Goal: Task Accomplishment & Management: Manage account settings

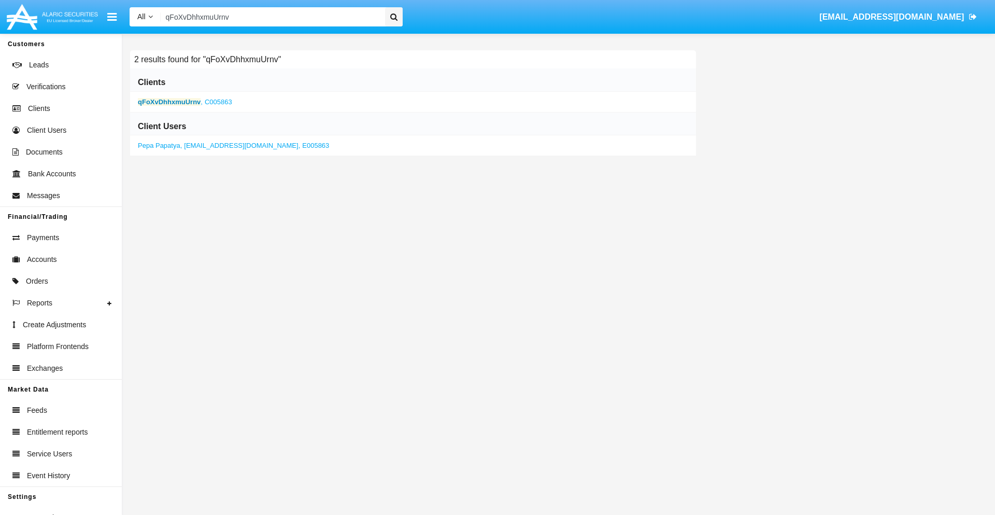
type input "qFoXvDhhxmuUrnv"
click at [169, 102] on b "qFoXvDhhxmuUrnv" at bounding box center [169, 102] width 63 height 8
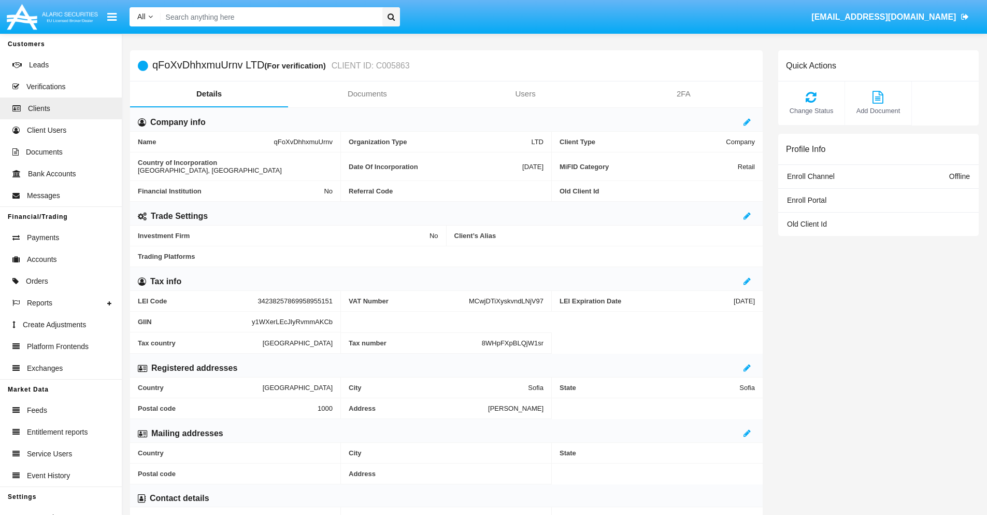
click at [367, 94] on link "Documents" at bounding box center [367, 93] width 158 height 25
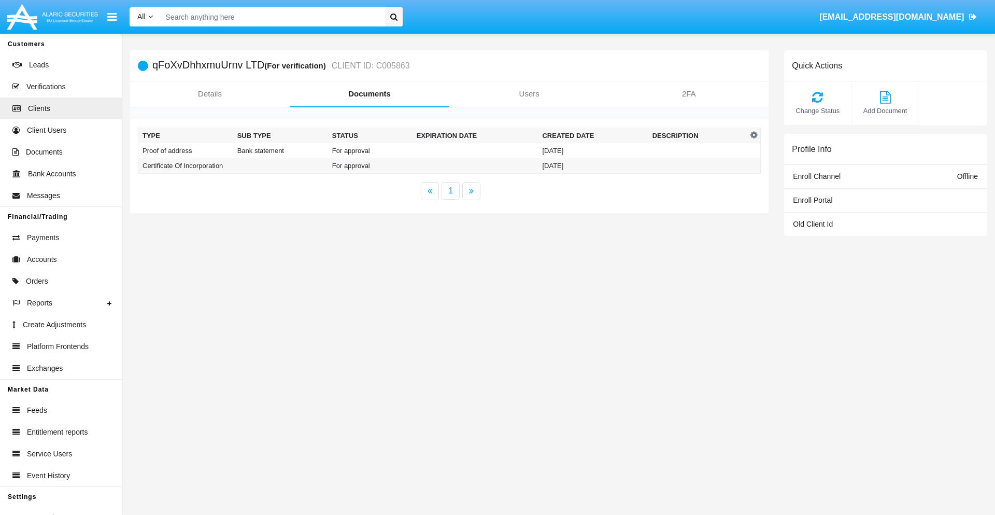
click at [186, 150] on td "Proof of address" at bounding box center [185, 150] width 95 height 15
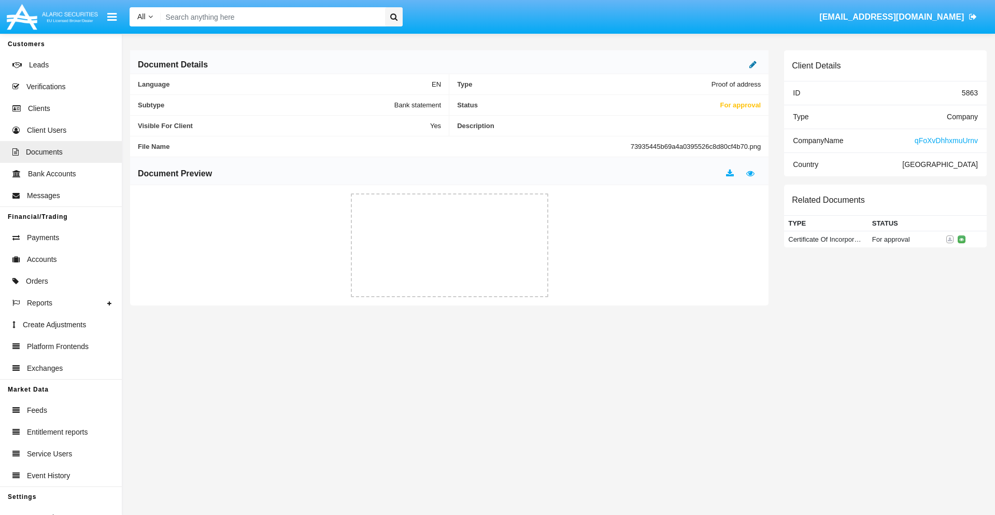
click at [753, 64] on icon at bounding box center [752, 64] width 7 height 8
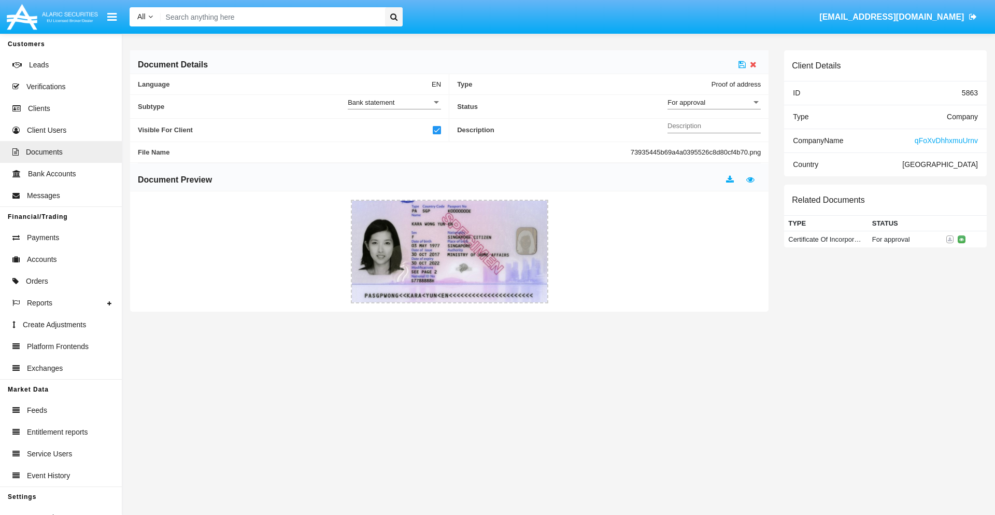
click at [714, 102] on div "For approval" at bounding box center [710, 102] width 84 height 9
click at [714, 108] on span "Approved" at bounding box center [706, 108] width 77 height 20
click at [742, 64] on icon at bounding box center [742, 64] width 7 height 8
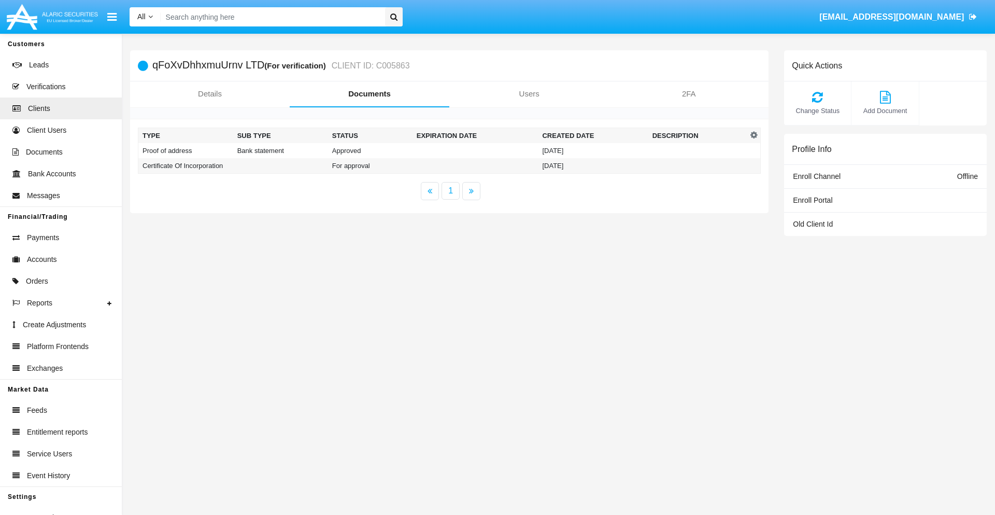
click at [186, 165] on td "Certificate Of Incorporation" at bounding box center [185, 166] width 95 height 16
